Goal: Transaction & Acquisition: Book appointment/travel/reservation

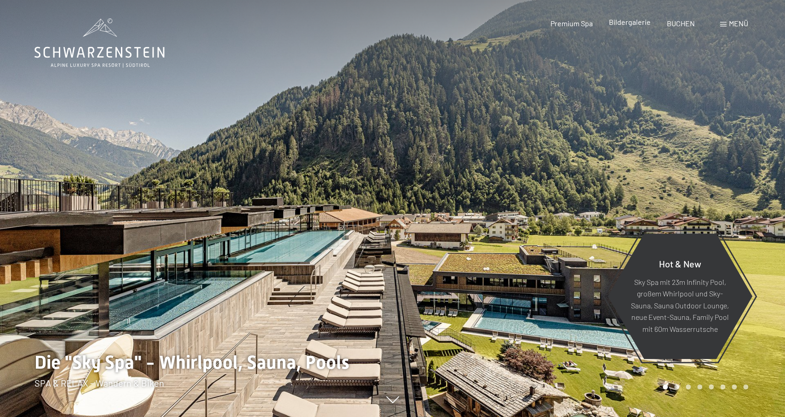
click at [629, 27] on div "Bildergalerie" at bounding box center [630, 22] width 42 height 10
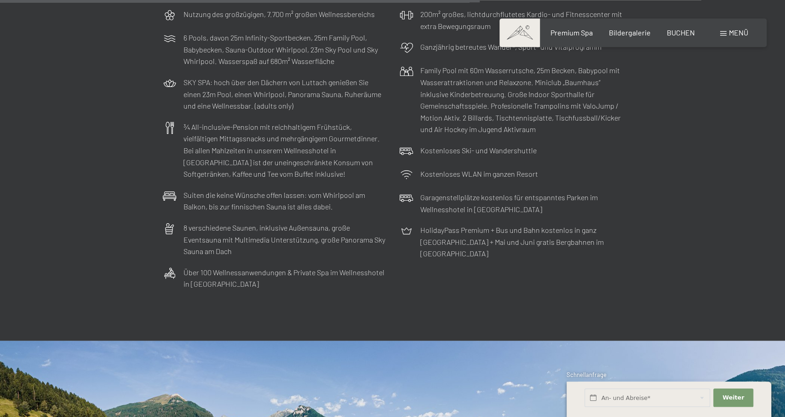
scroll to position [2687, 0]
click at [725, 30] on div "Menü" at bounding box center [734, 33] width 28 height 10
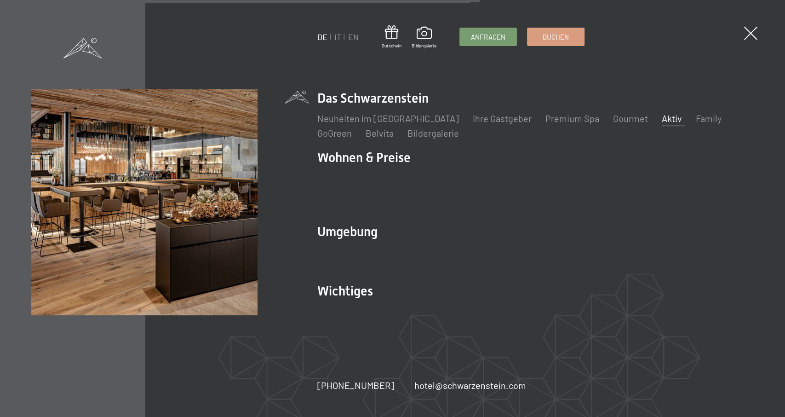
click at [662, 124] on link "Aktiv" at bounding box center [672, 118] width 20 height 11
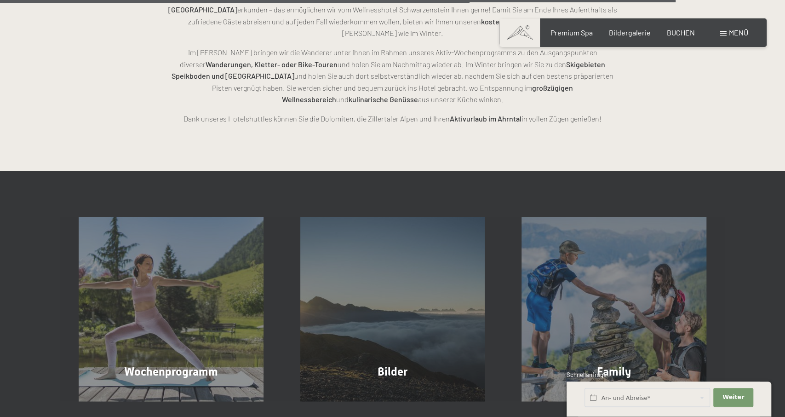
scroll to position [2149, 0]
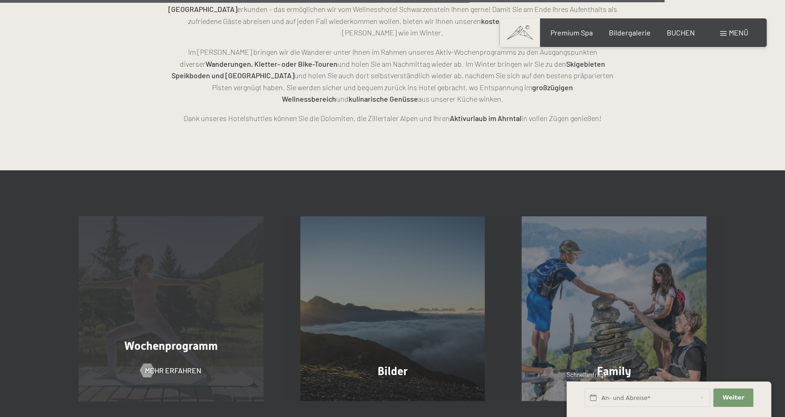
click at [180, 315] on div "Wochenprogramm Mehr erfahren" at bounding box center [171, 308] width 222 height 185
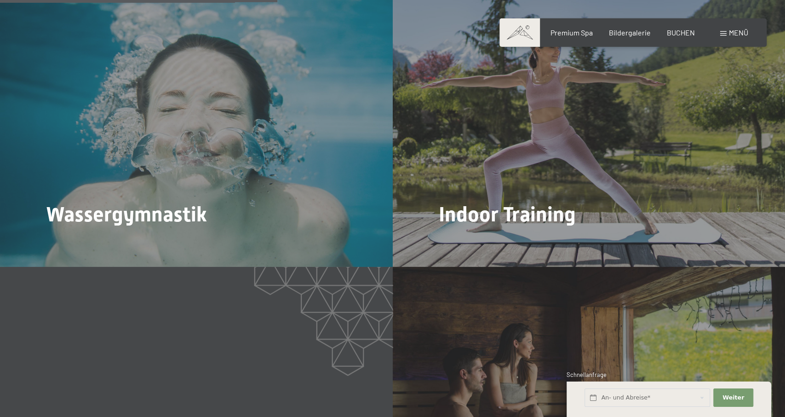
scroll to position [1399, 0]
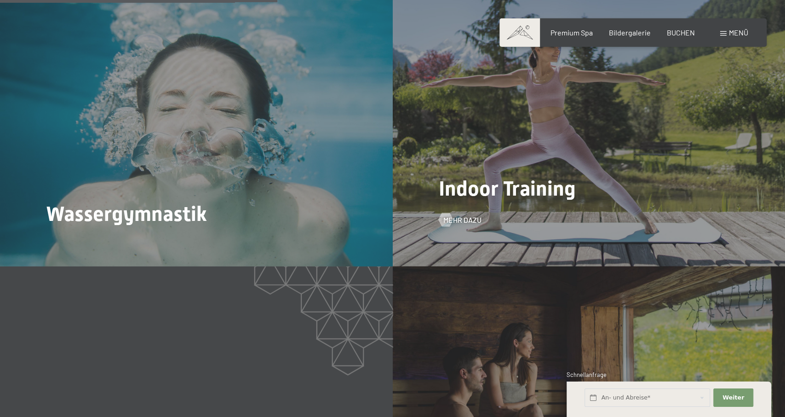
click at [609, 147] on div "Indoor Training Mehr dazu" at bounding box center [589, 119] width 393 height 294
click at [499, 176] on span "Indoor Training" at bounding box center [507, 188] width 137 height 24
click at [451, 201] on div "Indoor Training Mehr dazu" at bounding box center [589, 119] width 393 height 294
click at [449, 212] on div at bounding box center [445, 219] width 8 height 14
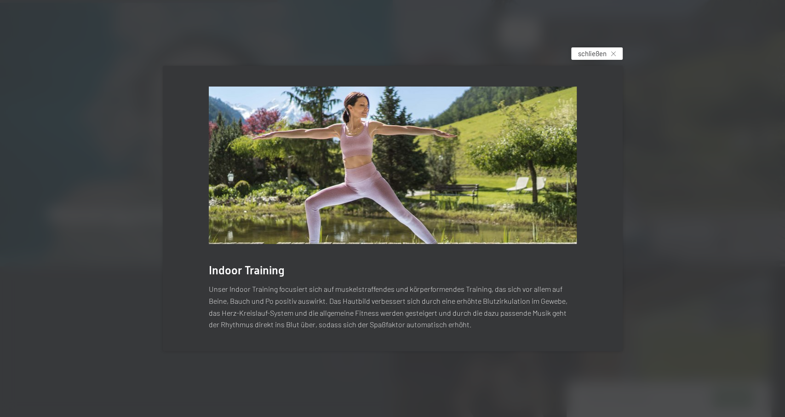
click at [590, 55] on span "schließen" at bounding box center [592, 54] width 29 height 10
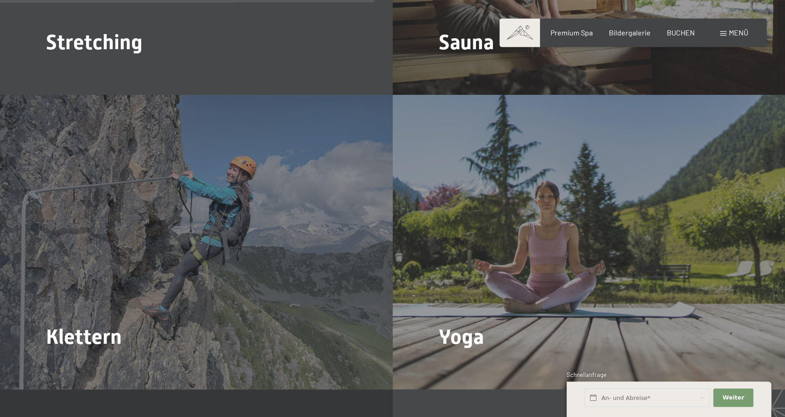
scroll to position [1913, 0]
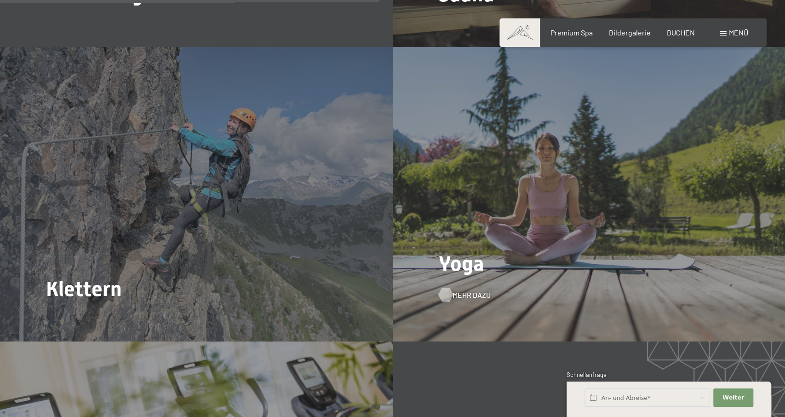
click at [445, 288] on div at bounding box center [445, 295] width 8 height 14
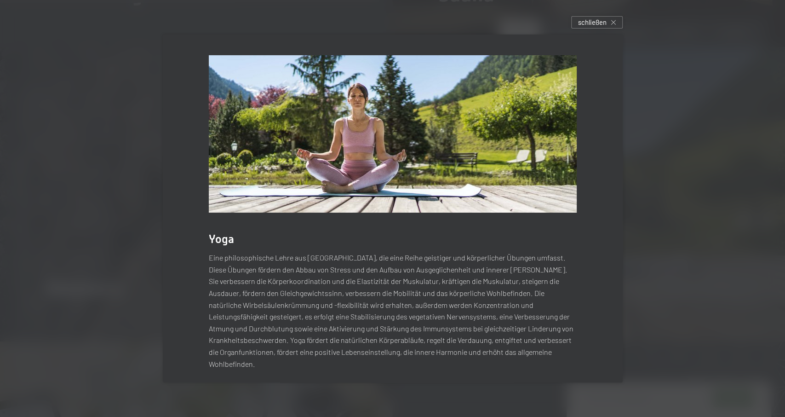
scroll to position [8, 0]
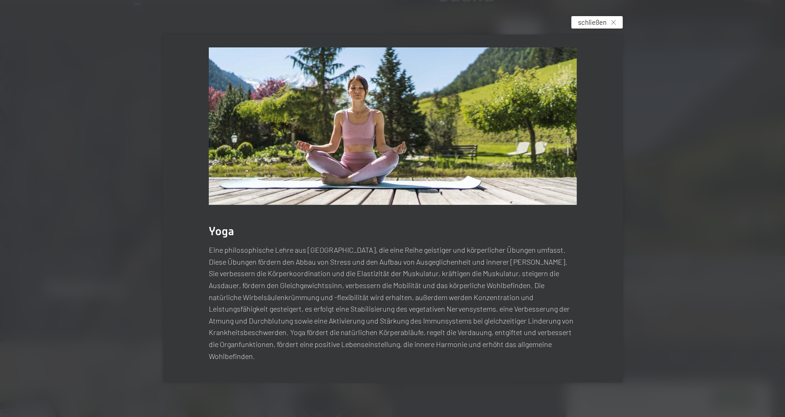
click at [592, 20] on span "schließen" at bounding box center [592, 22] width 29 height 10
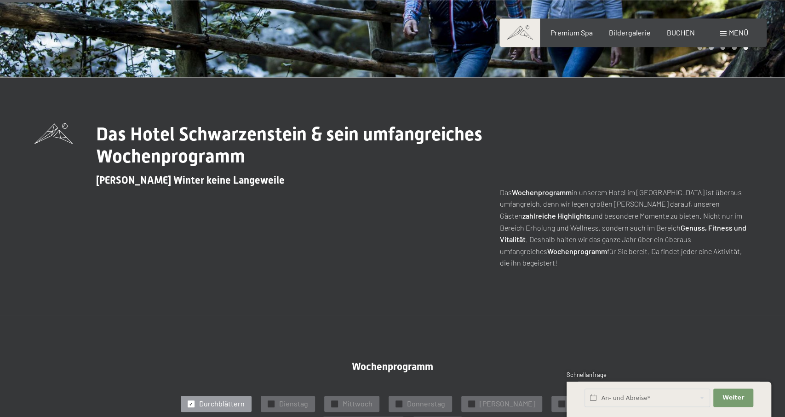
scroll to position [0, 0]
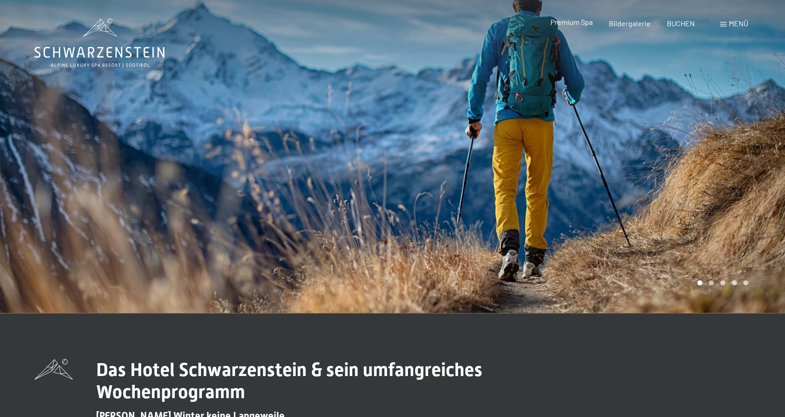
click at [580, 24] on span "Premium Spa" at bounding box center [571, 21] width 42 height 9
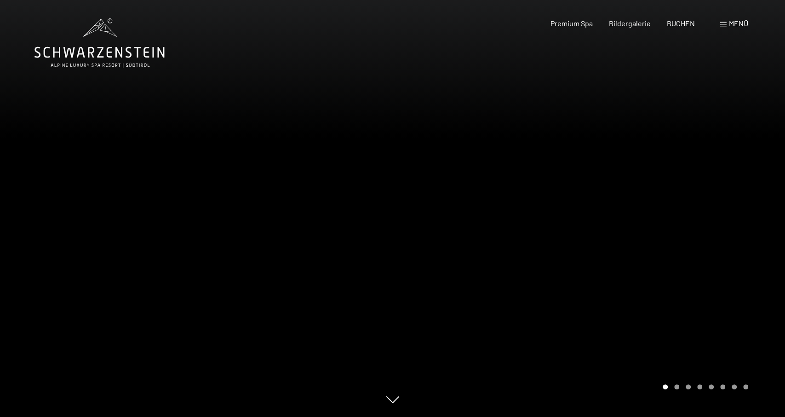
click at [735, 22] on span "Menü" at bounding box center [738, 23] width 19 height 9
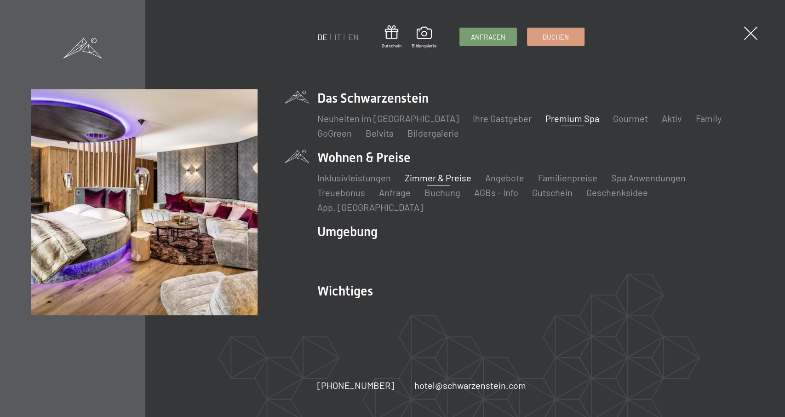
click at [447, 183] on link "Zimmer & Preise" at bounding box center [438, 177] width 67 height 11
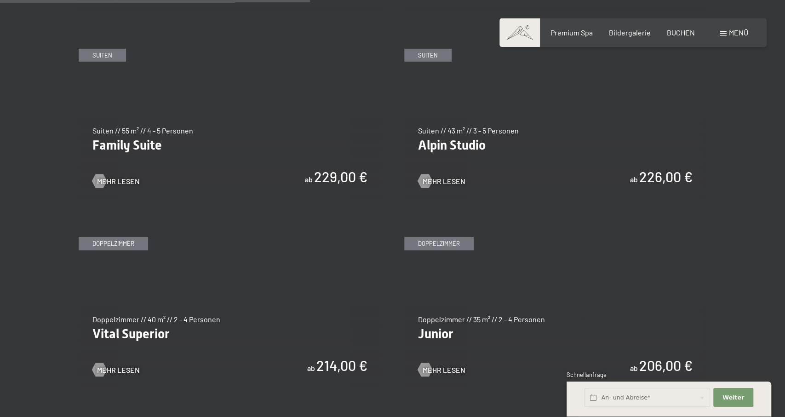
scroll to position [1146, 0]
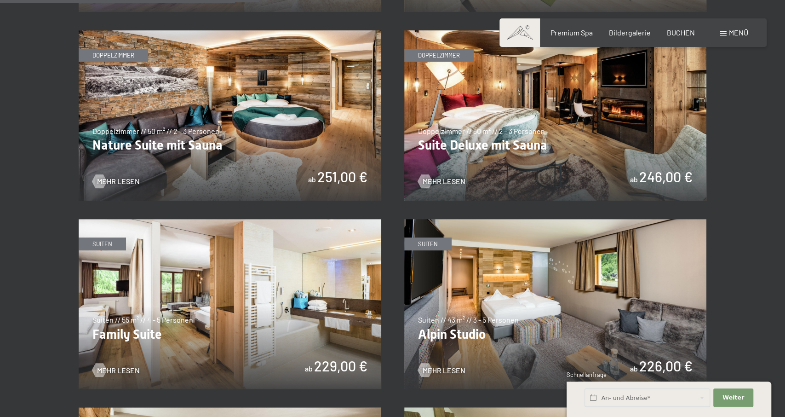
click at [447, 186] on span "Mehr Lesen" at bounding box center [444, 181] width 43 height 10
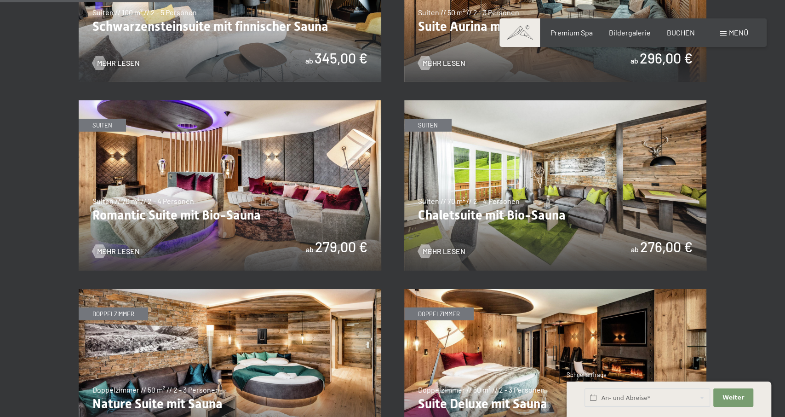
scroll to position [701, 0]
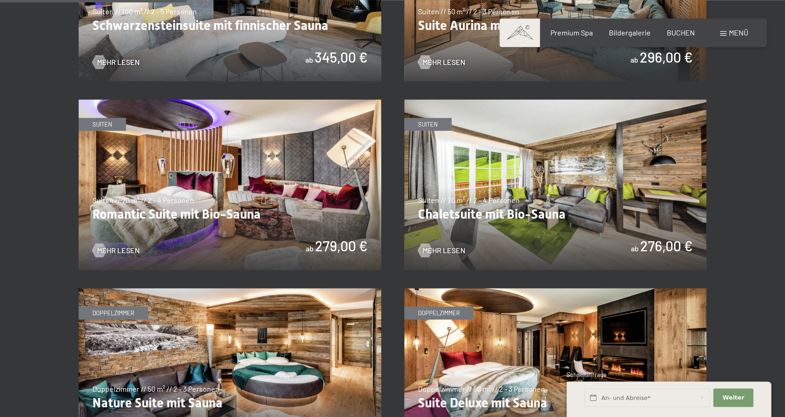
click at [732, 34] on span "Menü" at bounding box center [738, 32] width 19 height 9
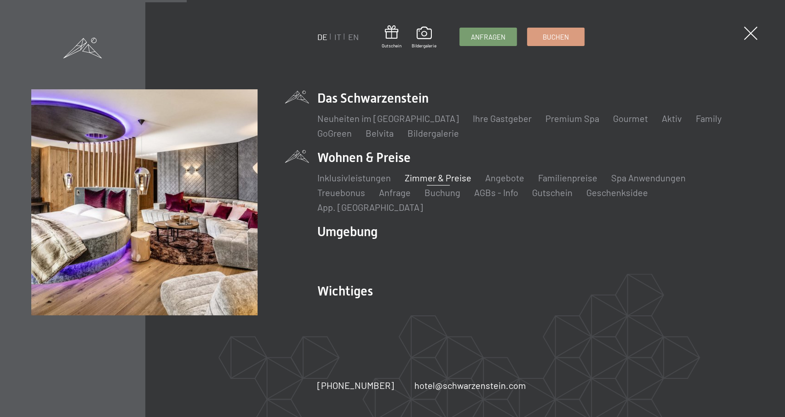
drag, startPoint x: 732, startPoint y: 34, endPoint x: 539, endPoint y: 103, distance: 204.4
click at [539, 103] on div "DE IT EN Gutschein Bildergalerie Anfragen Buchen DE IT EN Das Schwarzenstein Ne…" at bounding box center [392, 208] width 785 height 417
click at [427, 183] on link "Zimmer & Preise" at bounding box center [438, 177] width 67 height 11
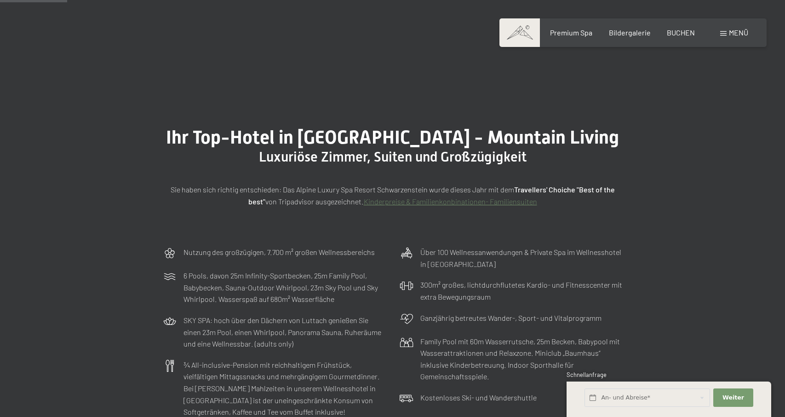
scroll to position [396, 0]
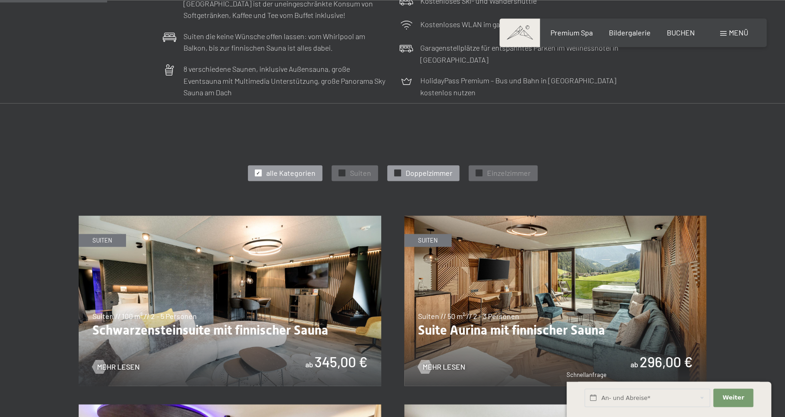
click at [395, 172] on div at bounding box center [397, 172] width 7 height 7
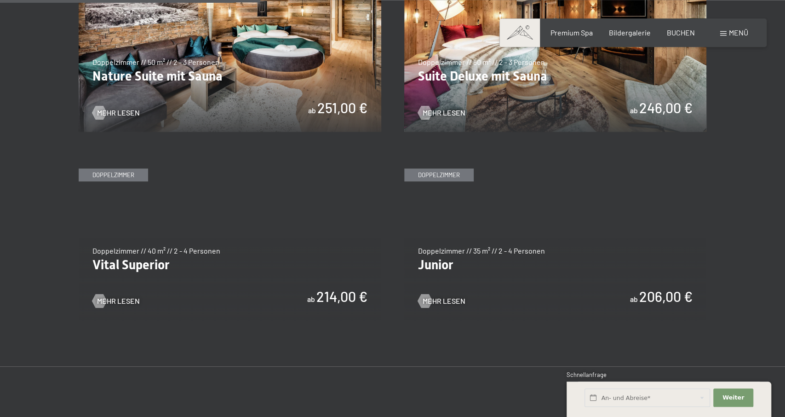
scroll to position [650, 0]
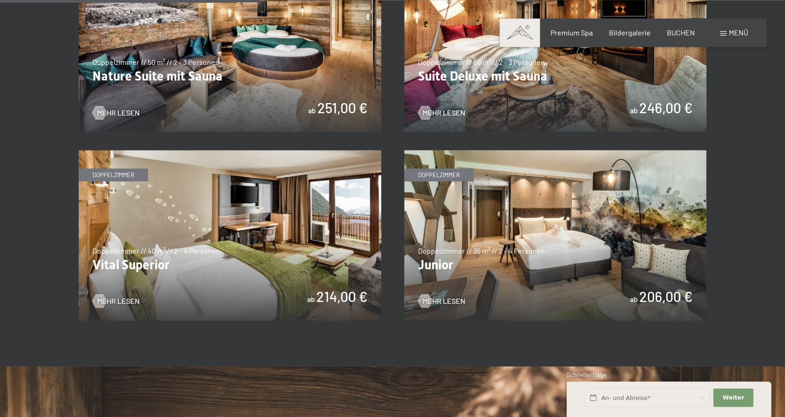
click at [485, 216] on img at bounding box center [555, 235] width 303 height 170
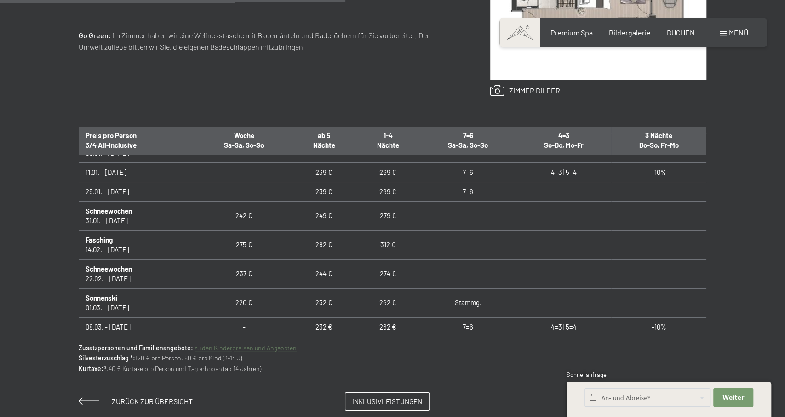
scroll to position [303, 0]
